Goal: Task Accomplishment & Management: Manage account settings

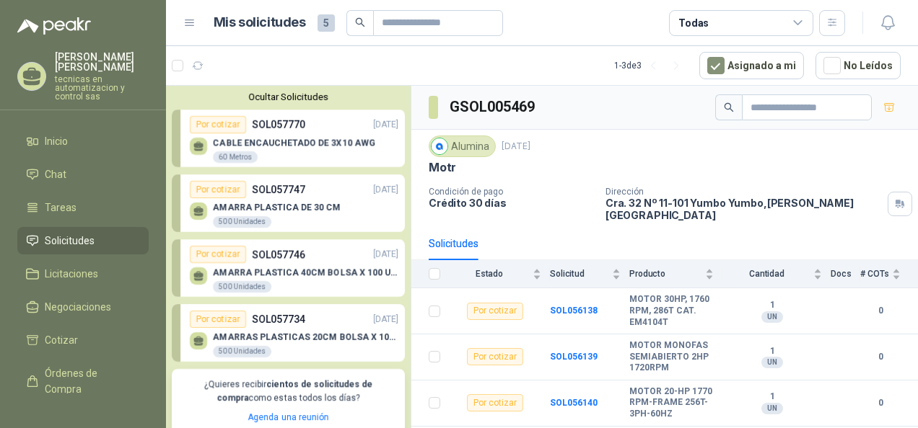
scroll to position [26, 0]
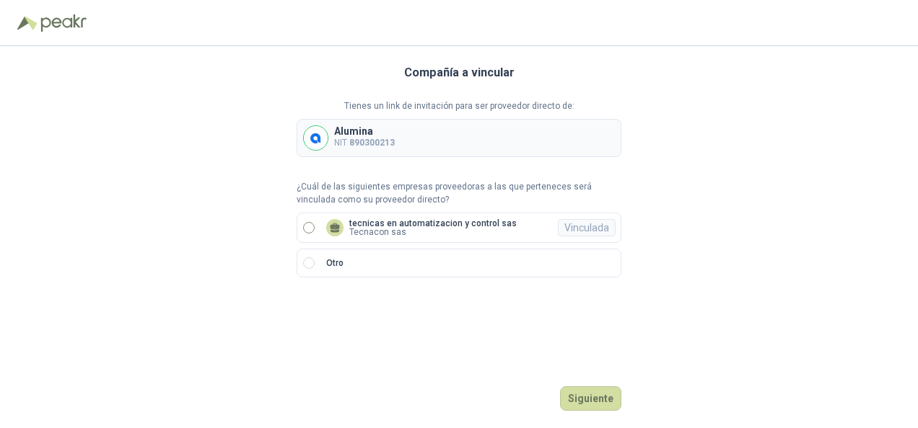
click at [309, 235] on label "tecnicas en automatizacion y control sas Tecnacon sas Vinculada" at bounding box center [458, 228] width 325 height 30
click at [606, 413] on div "Compañía a vincular Tienes un link de invitación para ser proveedor directo de:…" at bounding box center [458, 237] width 325 height 382
click at [586, 400] on button "Ingresar" at bounding box center [592, 399] width 57 height 25
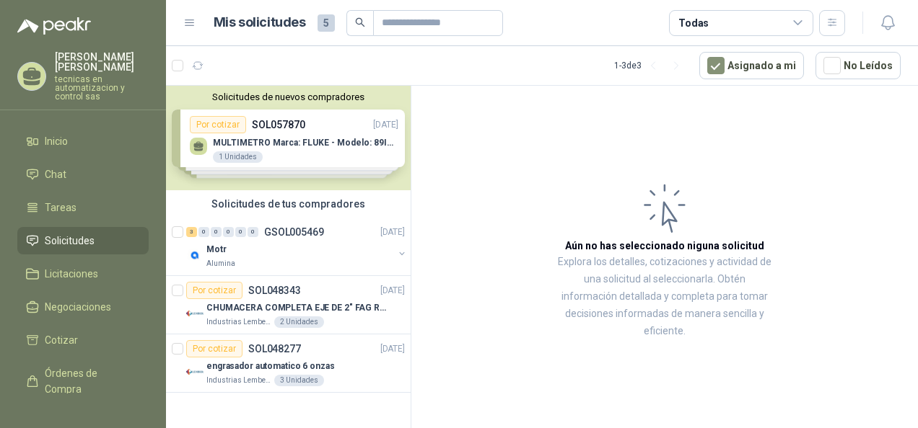
click at [305, 147] on div "Solicitudes de nuevos compradores Por cotizar SOL057870 27/09/25 MULTIMETRO Mar…" at bounding box center [288, 138] width 245 height 105
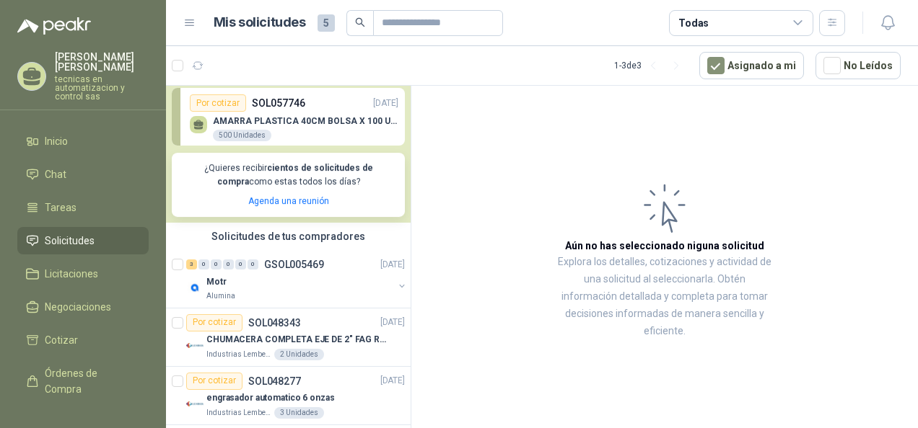
scroll to position [228, 0]
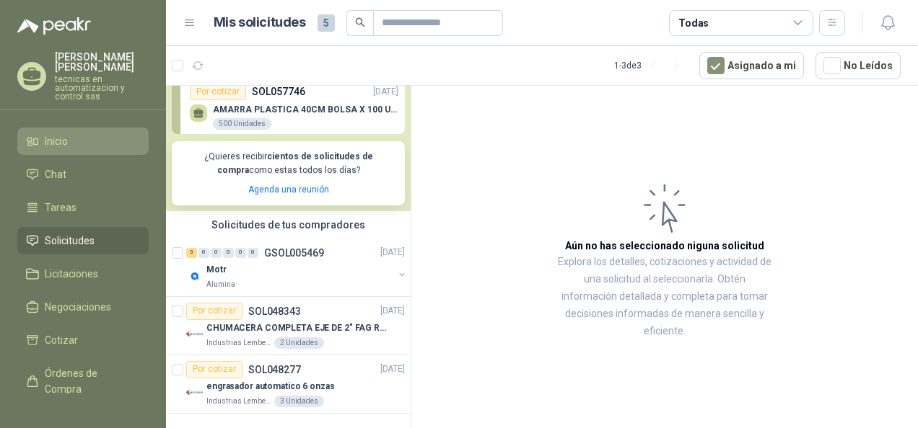
click at [77, 138] on link "Inicio" at bounding box center [82, 141] width 131 height 27
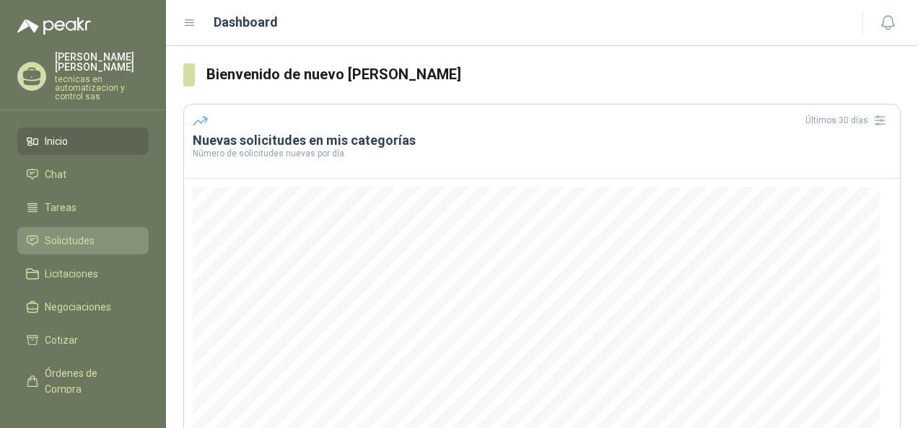
click at [84, 233] on span "Solicitudes" at bounding box center [70, 241] width 50 height 16
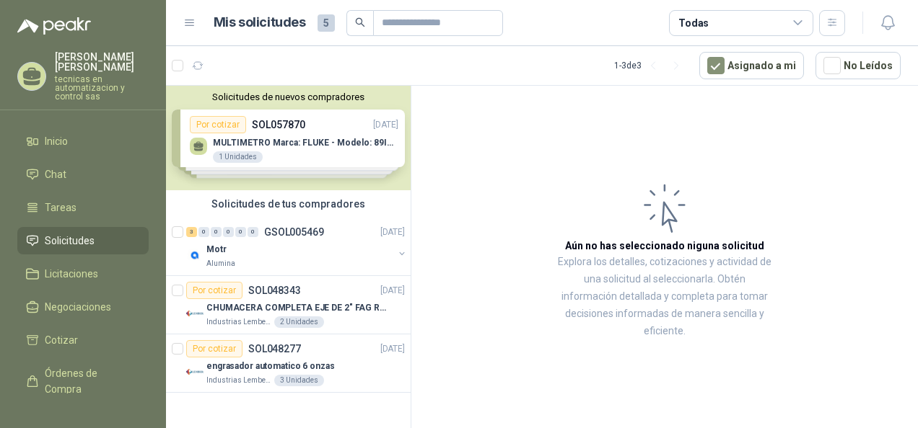
click at [348, 141] on div "Solicitudes de nuevos compradores Por cotizar SOL057870 27/09/25 MULTIMETRO Mar…" at bounding box center [288, 138] width 245 height 105
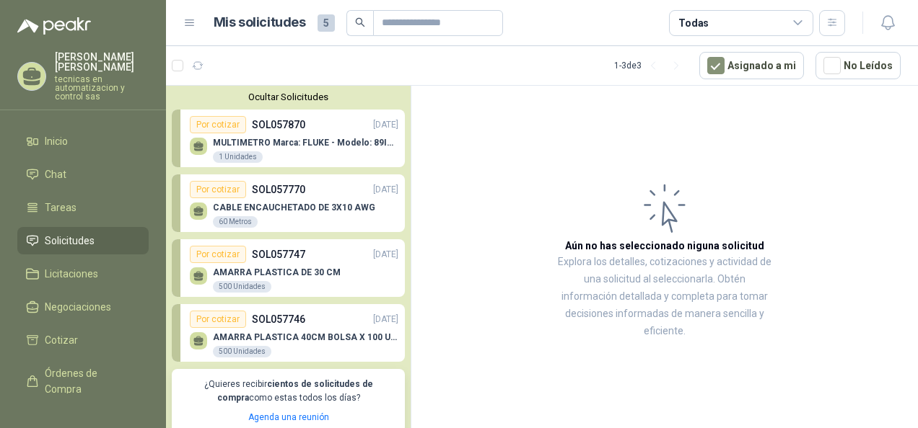
click at [320, 154] on div "MULTIMETRO Marca: FLUKE - Modelo: 89IV 1 1 Unidades" at bounding box center [305, 151] width 185 height 26
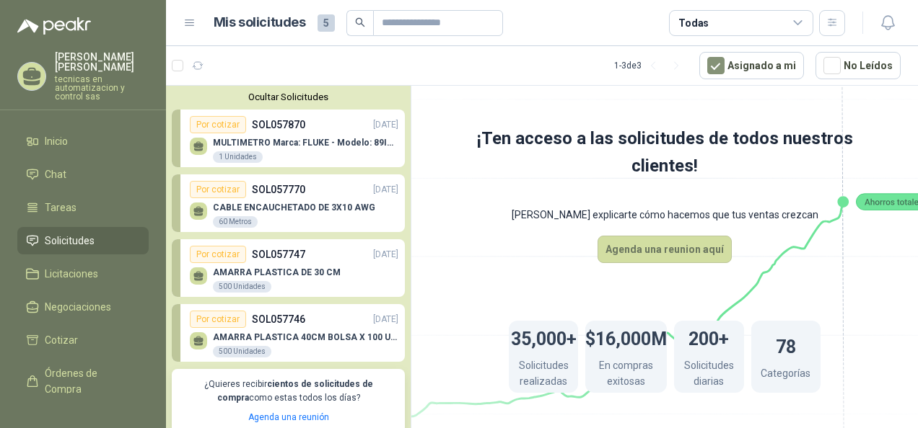
click at [319, 211] on p "CABLE ENCAUCHETADO DE 3X10 AWG" at bounding box center [294, 208] width 162 height 10
click at [321, 203] on p "CABLE ENCAUCHETADO DE 3X10 AWG" at bounding box center [294, 208] width 162 height 10
click at [315, 320] on div "Por cotizar SOL057746 25/09/25" at bounding box center [294, 319] width 208 height 17
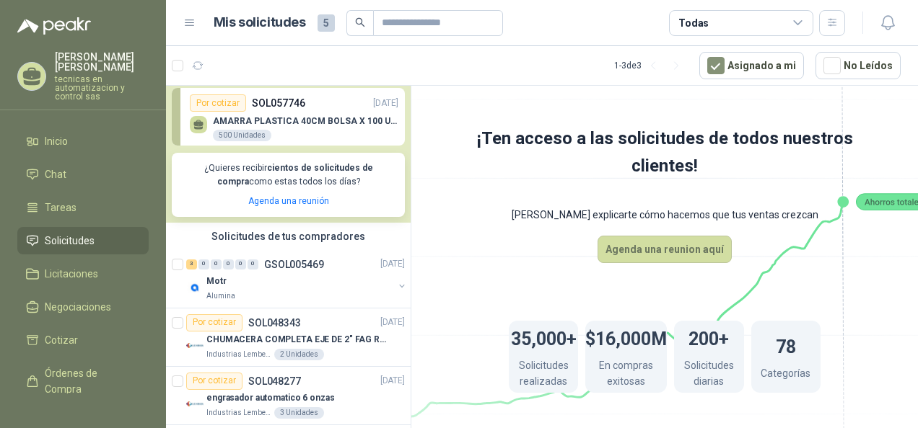
scroll to position [228, 0]
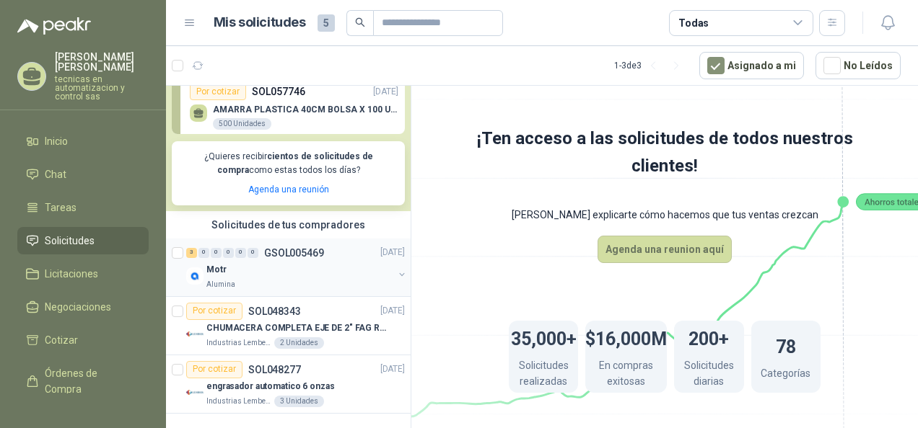
click at [244, 283] on div "Alumina" at bounding box center [299, 285] width 187 height 12
